Goal: Information Seeking & Learning: Learn about a topic

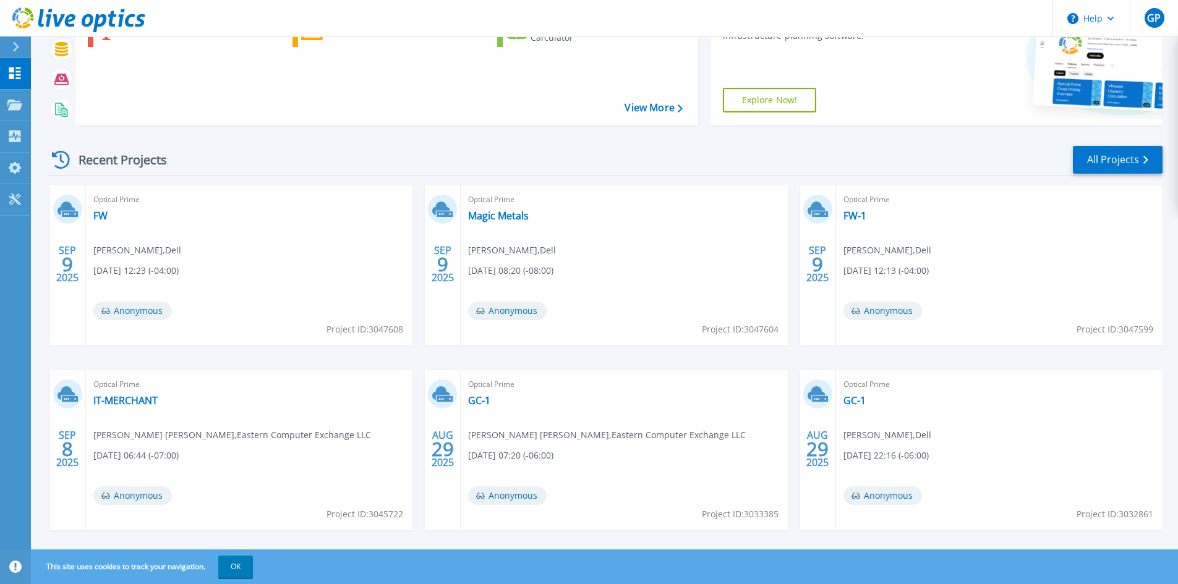
scroll to position [153, 0]
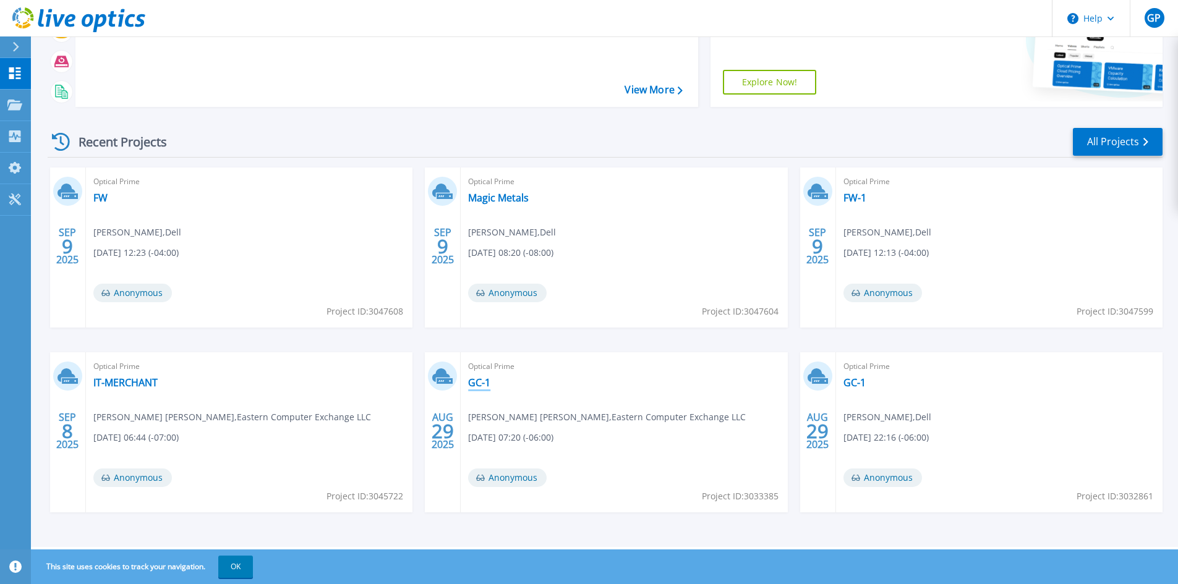
click at [487, 386] on link "GC-1" at bounding box center [479, 383] width 22 height 12
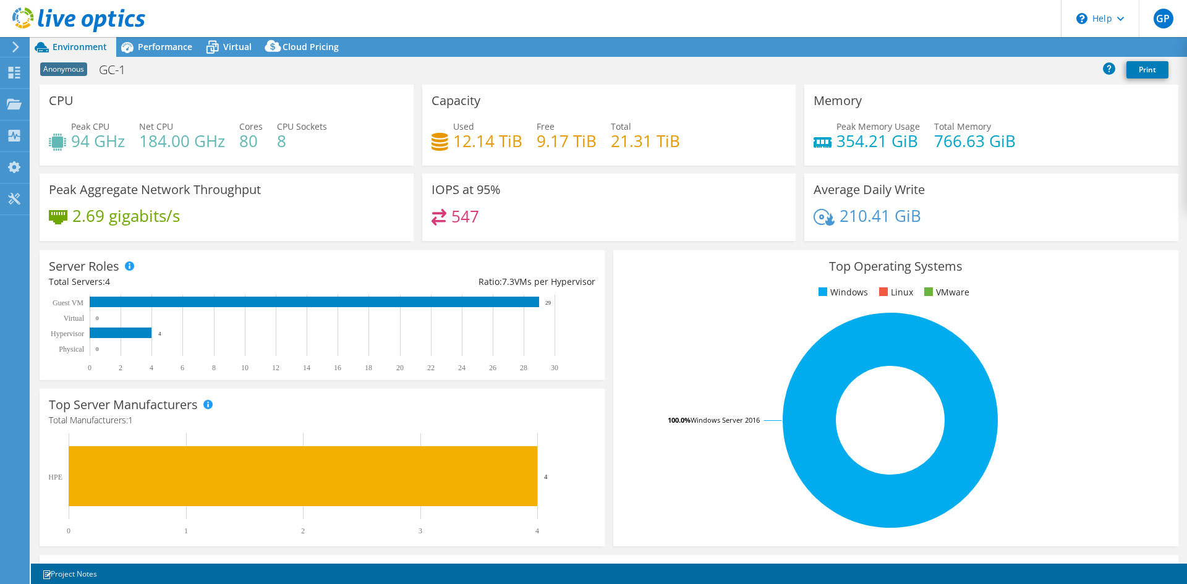
select select "USD"
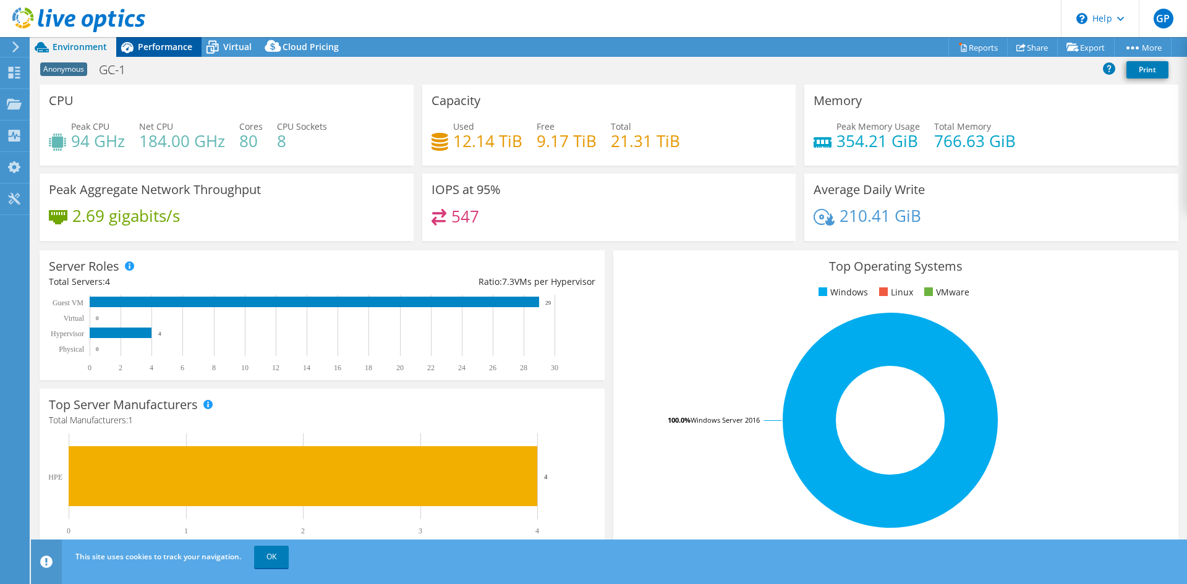
click at [166, 49] on span "Performance" at bounding box center [165, 47] width 54 height 12
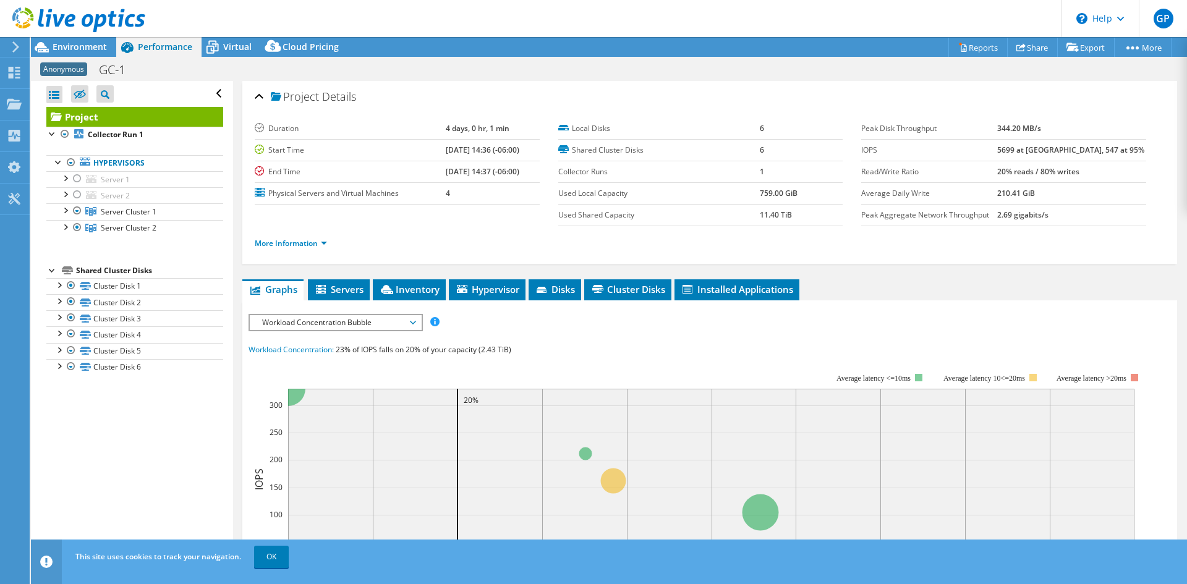
click at [762, 196] on b "759.00 GiB" at bounding box center [779, 193] width 38 height 11
click at [769, 194] on b "759.00 GiB" at bounding box center [779, 193] width 38 height 11
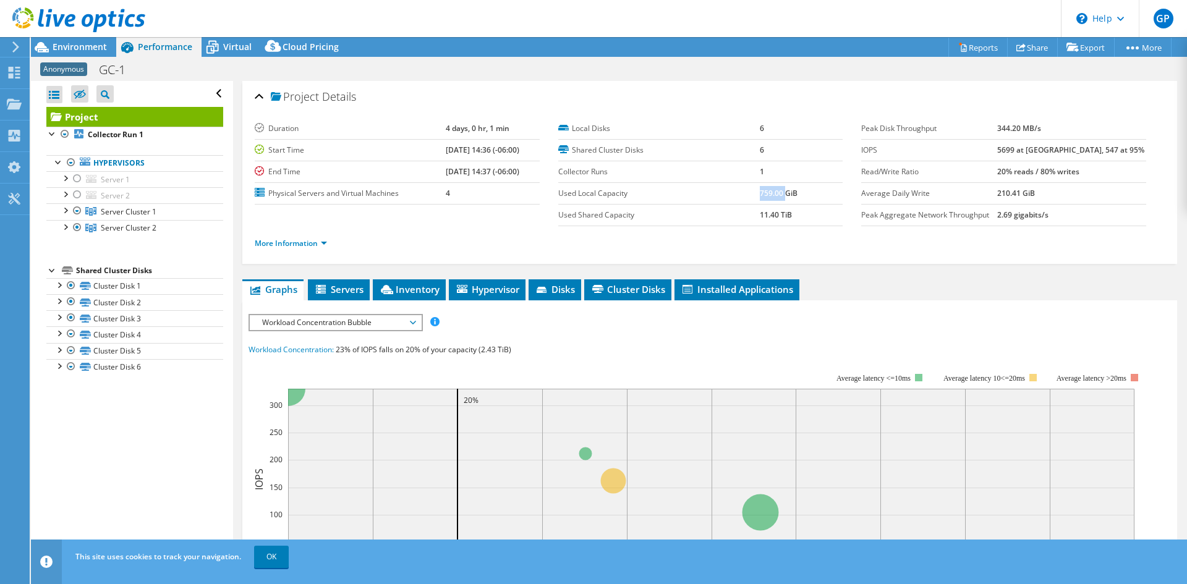
click at [769, 194] on b "759.00 GiB" at bounding box center [779, 193] width 38 height 11
click at [768, 217] on b "11.40 TiB" at bounding box center [776, 215] width 32 height 11
